Goal: Navigation & Orientation: Find specific page/section

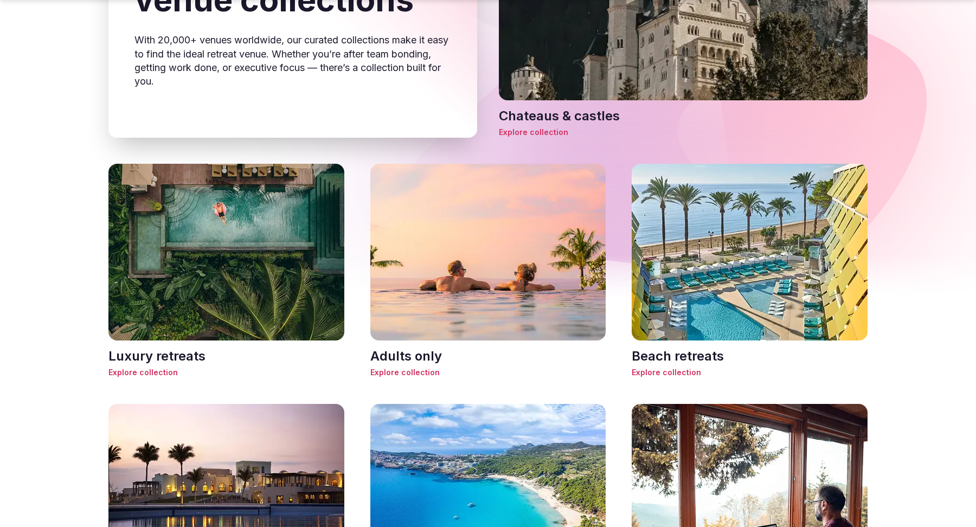
scroll to position [472, 0]
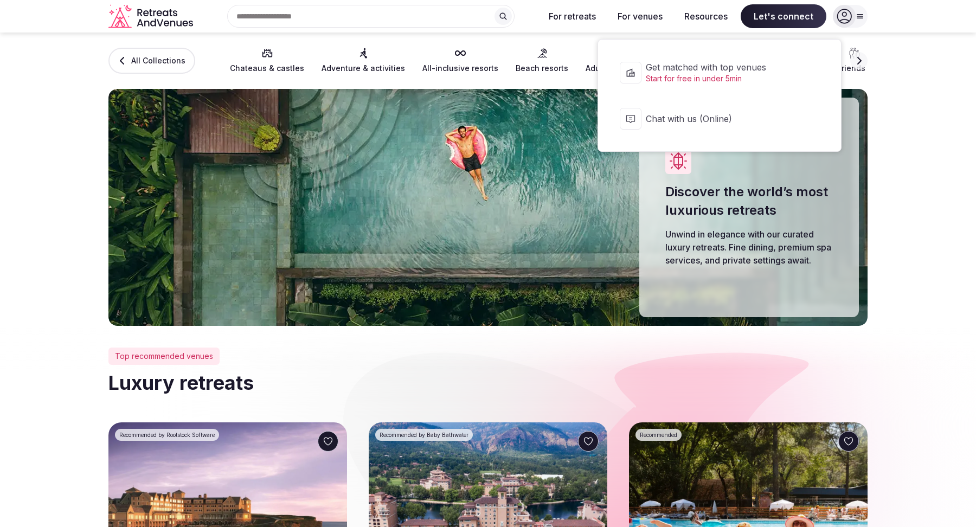
click at [734, 123] on span "Chat with us (Online)" at bounding box center [727, 119] width 162 height 12
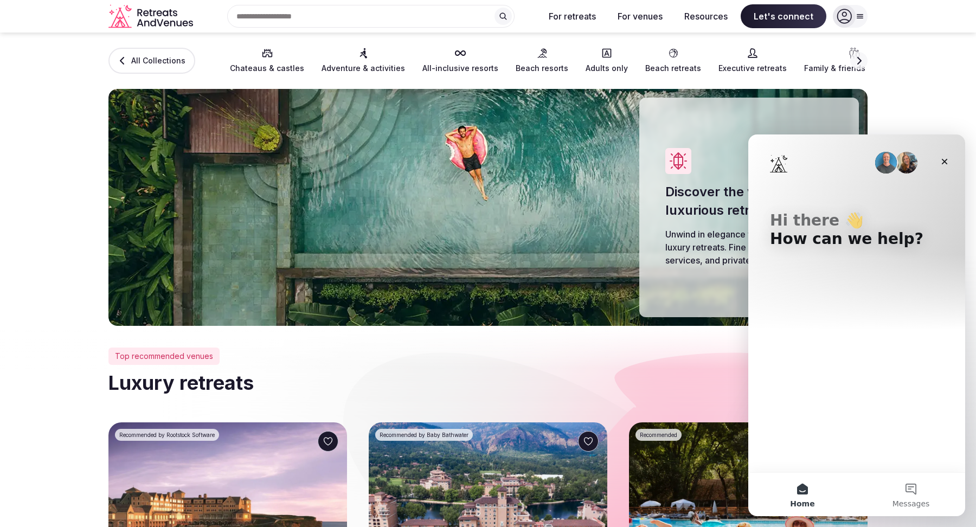
click at [892, 85] on section "All Collections Chateaus & castles Adventure & activities All-inclusive resorts…" at bounding box center [488, 179] width 976 height 293
click at [942, 162] on icon "Close" at bounding box center [944, 161] width 9 height 9
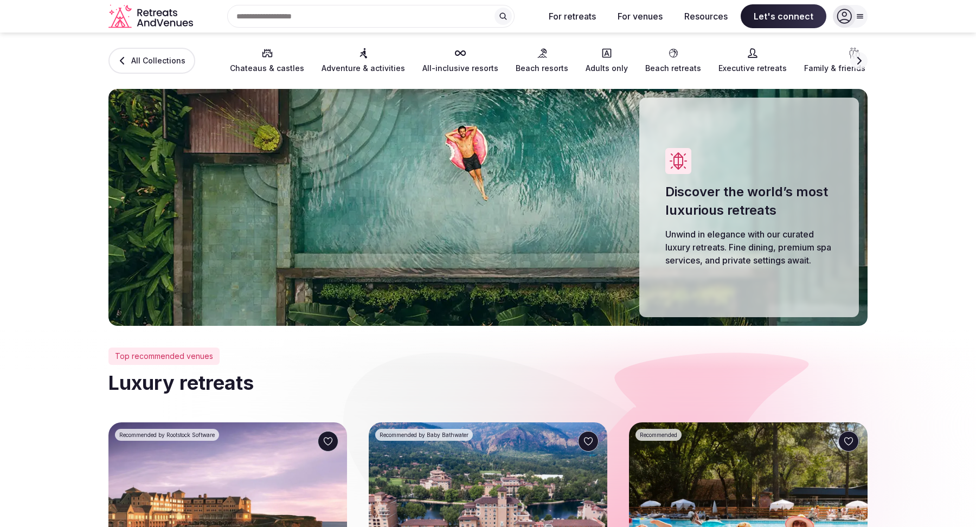
click at [860, 17] on icon at bounding box center [860, 17] width 6 height 4
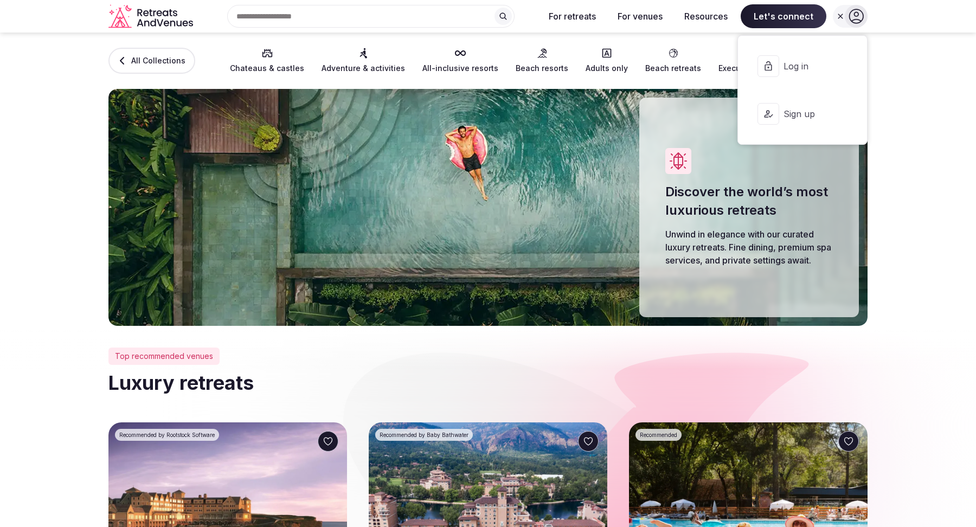
click at [860, 17] on icon at bounding box center [856, 16] width 15 height 15
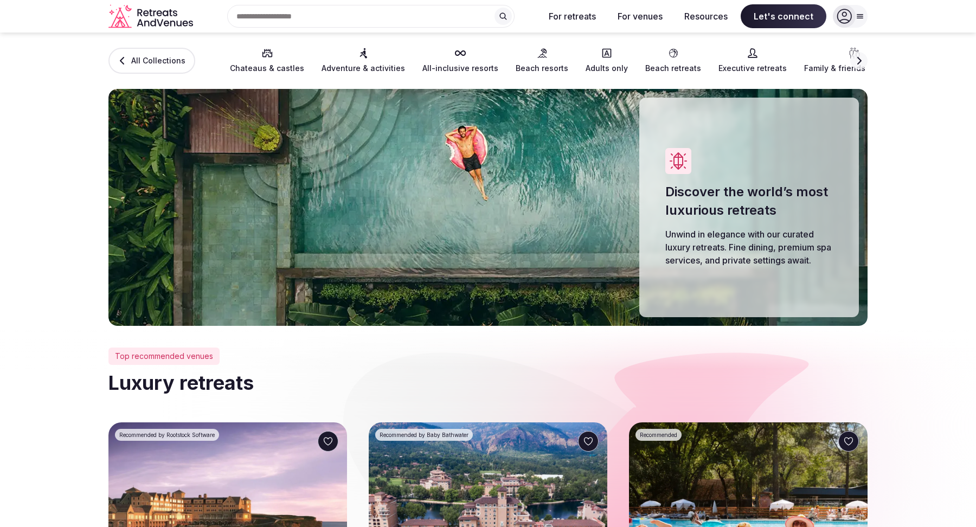
click at [855, 53] on button "Next slide" at bounding box center [858, 60] width 17 height 17
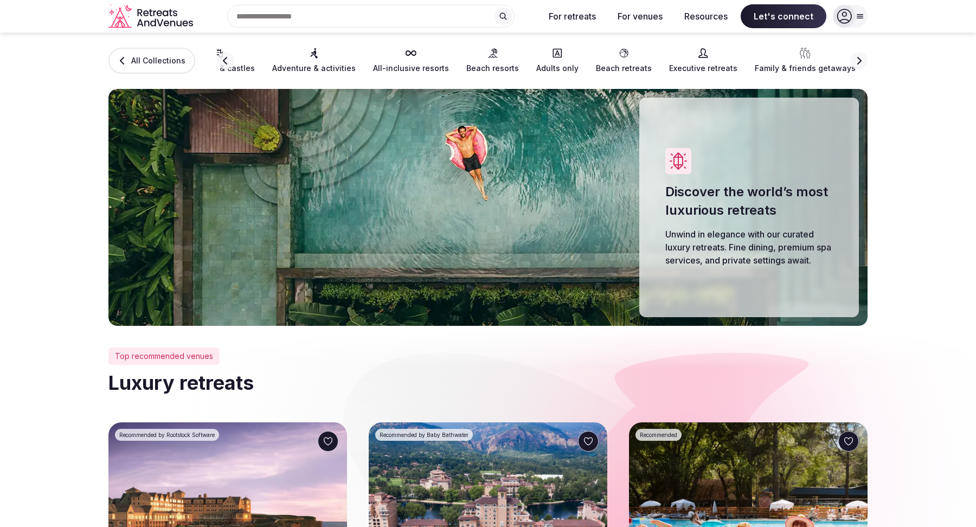
click at [855, 53] on button "Next slide" at bounding box center [858, 60] width 17 height 17
click at [534, 69] on span "Digital Nomad retreats" at bounding box center [570, 68] width 86 height 11
